Goal: Task Accomplishment & Management: Manage account settings

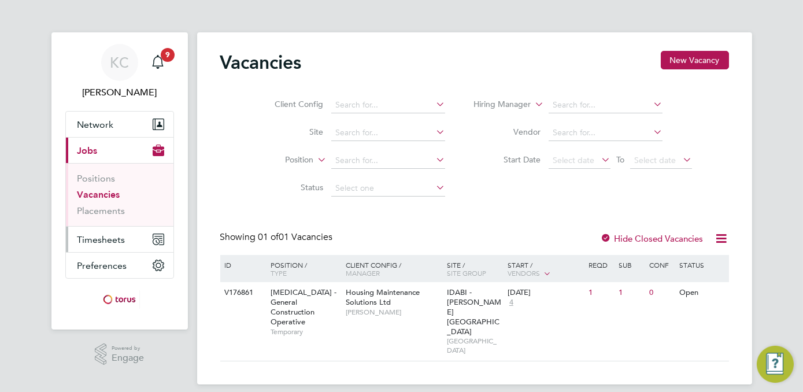
click at [112, 239] on span "Timesheets" at bounding box center [101, 239] width 48 height 11
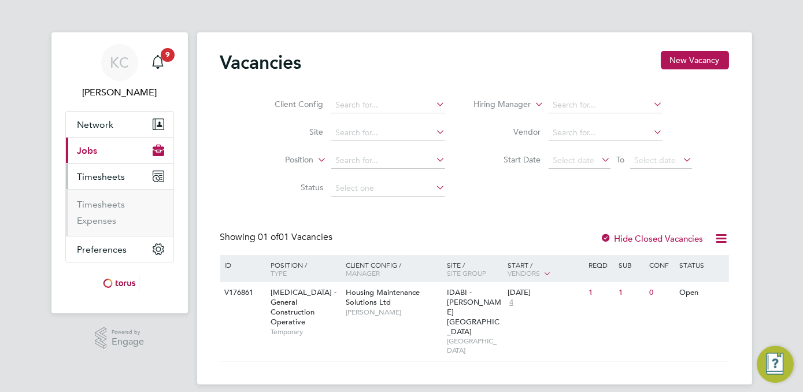
click at [99, 177] on span "Timesheets" at bounding box center [101, 176] width 48 height 11
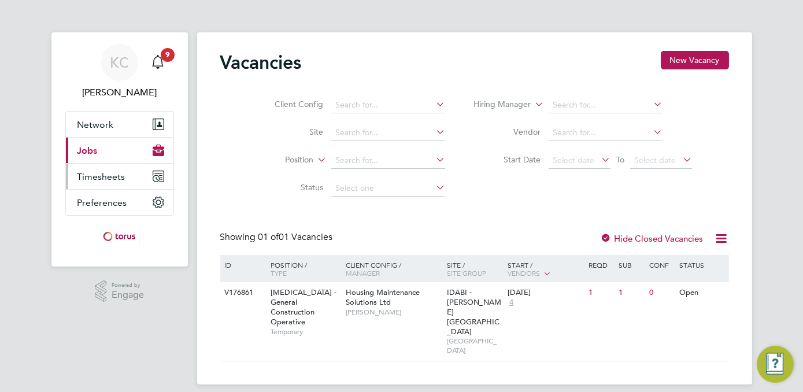
click at [99, 171] on span "Timesheets" at bounding box center [101, 176] width 48 height 11
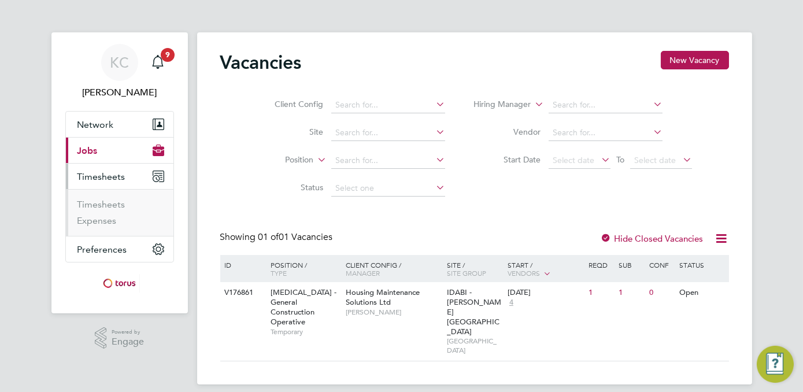
click at [97, 174] on span "Timesheets" at bounding box center [101, 176] width 48 height 11
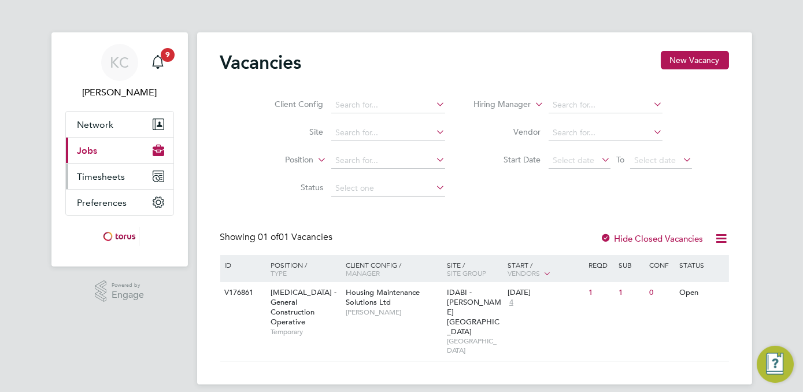
click at [94, 176] on span "Timesheets" at bounding box center [101, 176] width 48 height 11
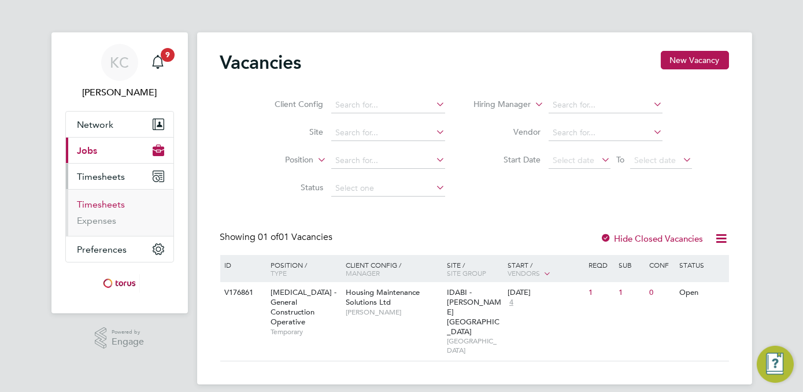
click at [102, 202] on link "Timesheets" at bounding box center [101, 204] width 48 height 11
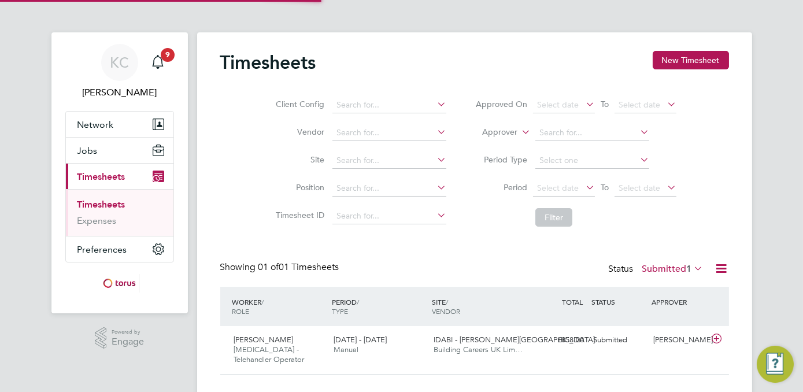
scroll to position [29, 100]
click at [452, 344] on span "IDABI - [PERSON_NAME][GEOGRAPHIC_DATA]" at bounding box center [513, 340] width 161 height 10
click at [471, 348] on span "Building Careers UK Lim…" at bounding box center [477, 349] width 89 height 10
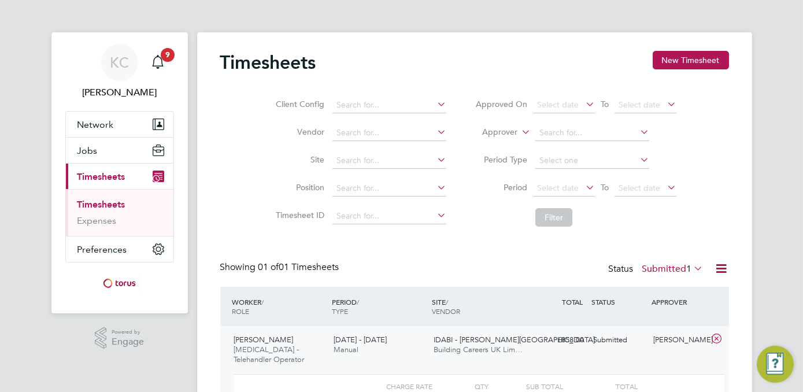
click at [471, 348] on span "Building Careers UK Lim…" at bounding box center [477, 349] width 89 height 10
click at [463, 343] on span "IDABI - [PERSON_NAME][GEOGRAPHIC_DATA]" at bounding box center [513, 340] width 161 height 10
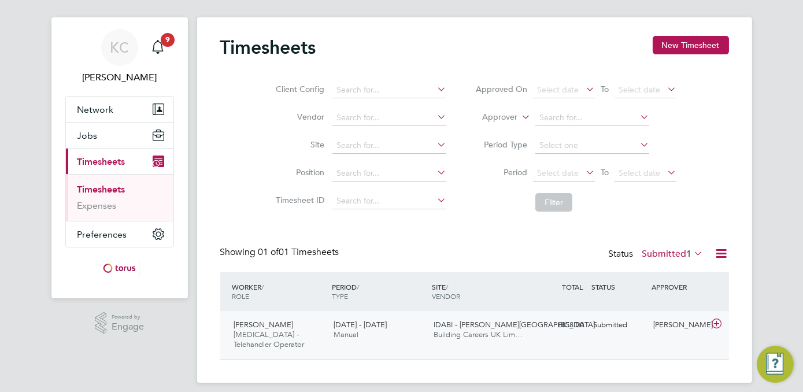
scroll to position [23, 0]
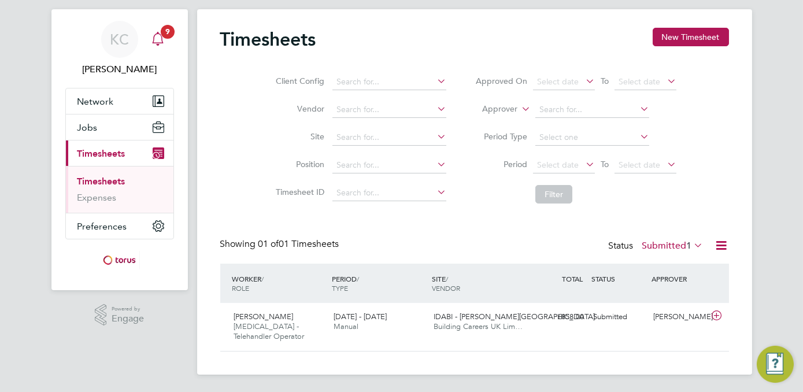
click at [162, 35] on span "9" at bounding box center [168, 32] width 14 height 14
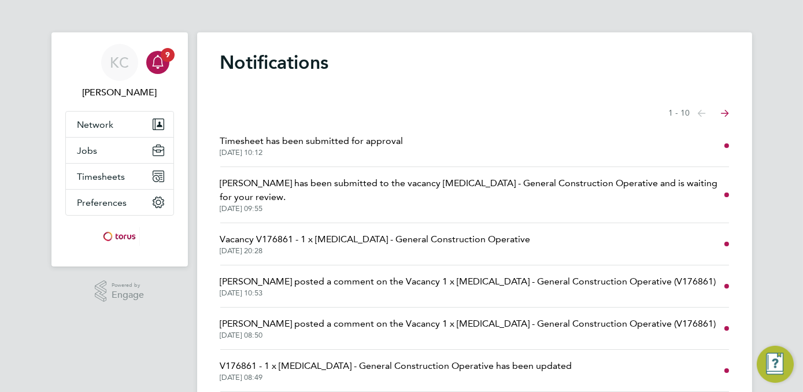
click at [273, 146] on span "Timesheet has been submitted for approval" at bounding box center [311, 141] width 183 height 14
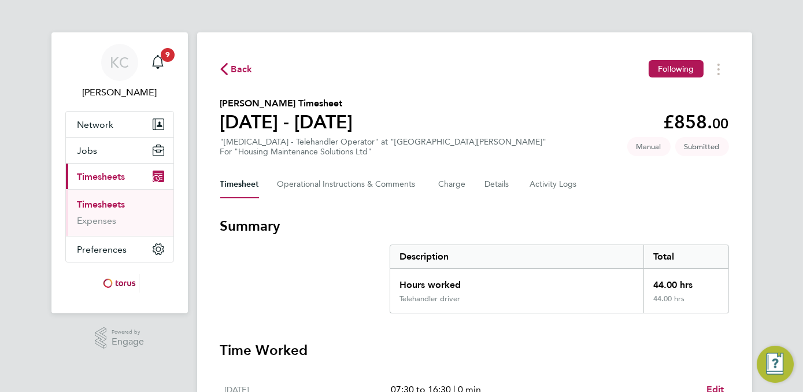
scroll to position [440, 0]
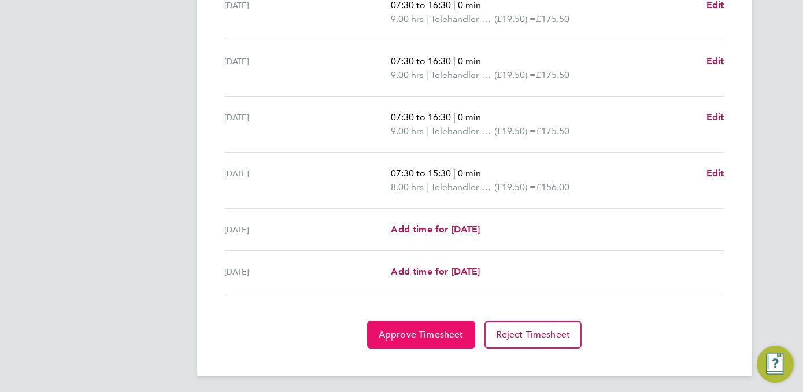
click at [440, 331] on span "Approve Timesheet" at bounding box center [420, 335] width 85 height 12
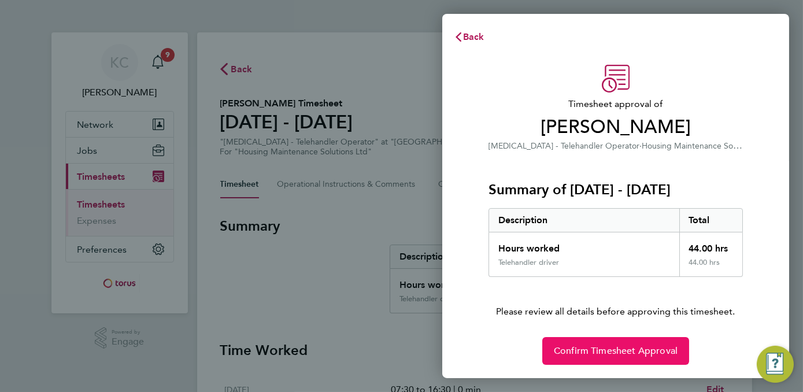
click at [584, 355] on span "Confirm Timesheet Approval" at bounding box center [616, 351] width 124 height 12
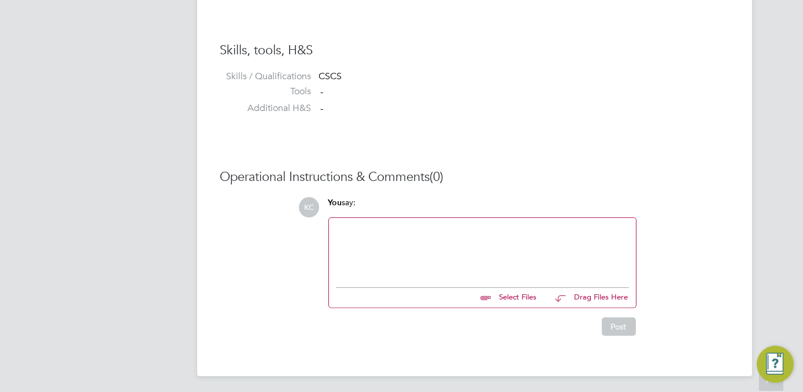
scroll to position [897, 0]
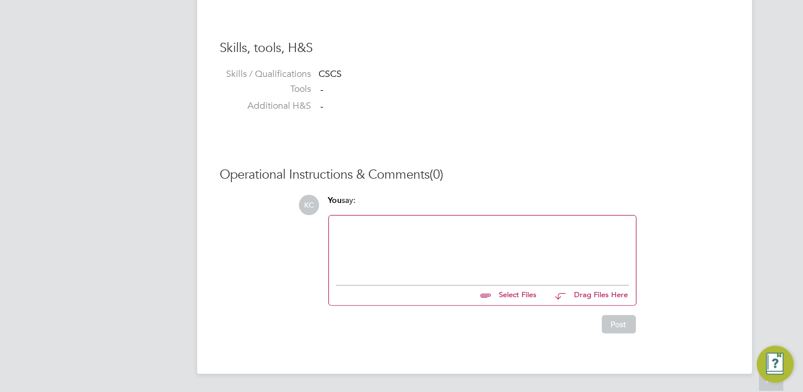
click at [345, 230] on div at bounding box center [482, 247] width 293 height 50
click at [620, 322] on button "Post" at bounding box center [619, 324] width 34 height 18
